Goal: Check status: Check status

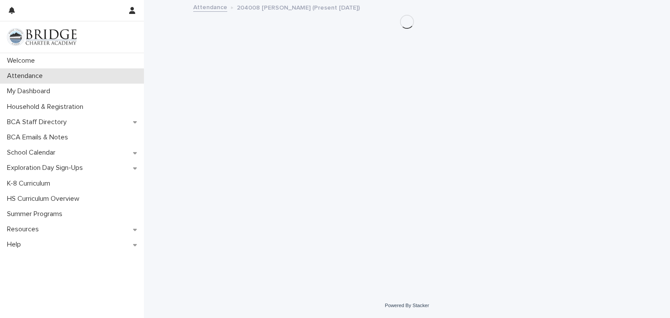
drag, startPoint x: 73, startPoint y: 70, endPoint x: 70, endPoint y: 79, distance: 9.9
click at [70, 79] on div "Attendance" at bounding box center [72, 75] width 144 height 15
